Goal: Check status

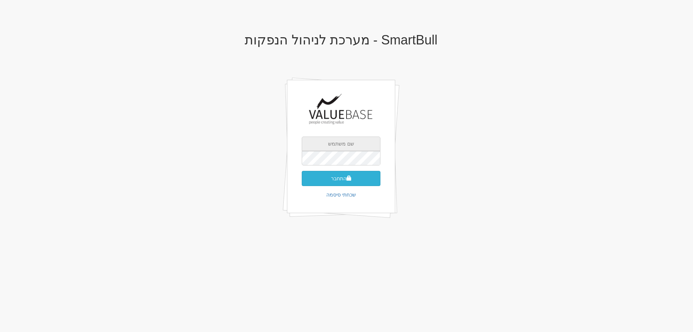
type input "[EMAIL_ADDRESS][DOMAIN_NAME]"
drag, startPoint x: 336, startPoint y: 175, endPoint x: 413, endPoint y: 211, distance: 84.3
click at [339, 177] on button "התחבר" at bounding box center [341, 178] width 79 height 15
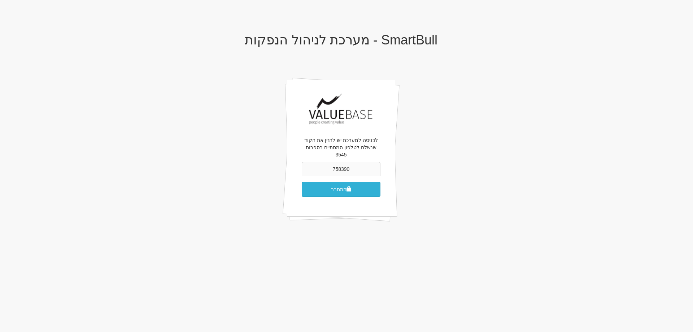
type input "758390"
click at [336, 181] on button "התחבר" at bounding box center [341, 188] width 79 height 15
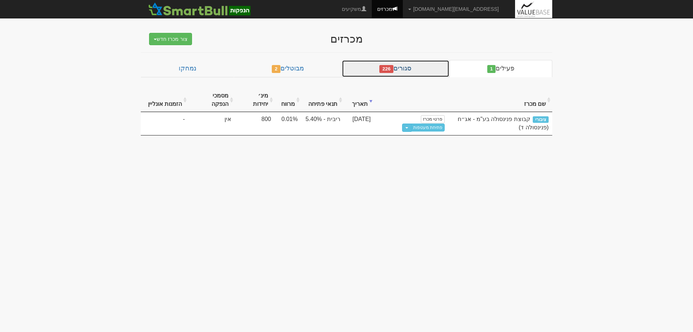
click at [409, 71] on link "סגורים 226" at bounding box center [396, 68] width 108 height 17
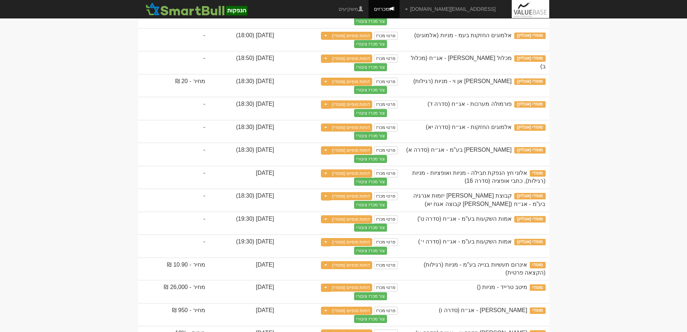
scroll to position [469, 0]
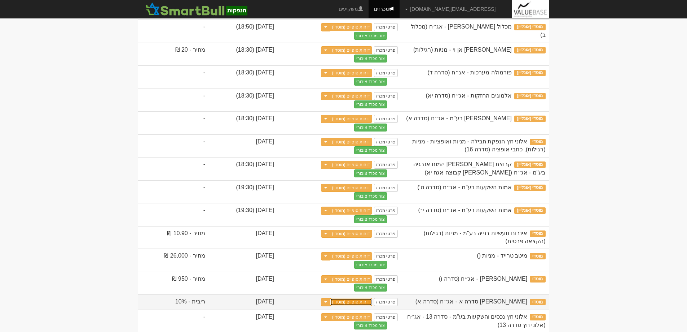
click at [373, 298] on link "דוחות סופיים (מוסדי)" at bounding box center [351, 302] width 43 height 8
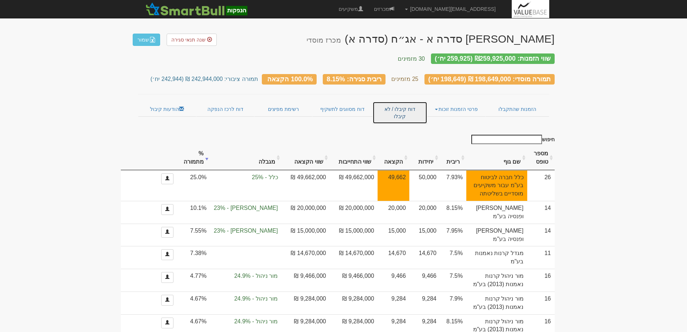
click at [391, 103] on link "דוח קיבלו / לא קיבלו" at bounding box center [400, 112] width 54 height 22
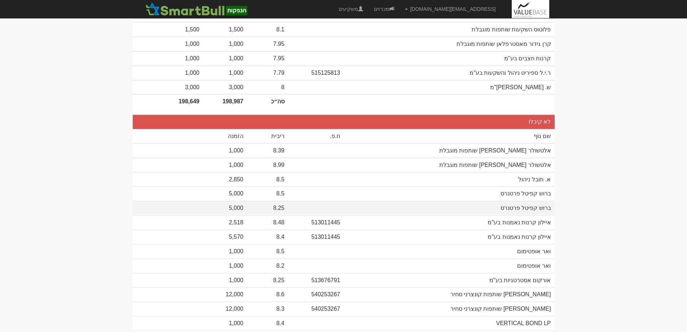
scroll to position [572, 0]
